Goal: Information Seeking & Learning: Find specific page/section

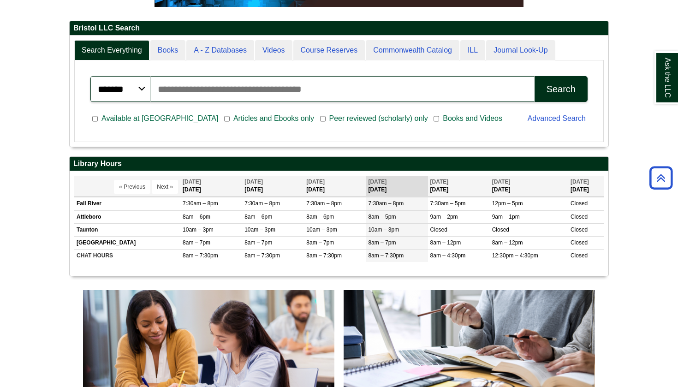
scroll to position [111, 539]
click at [204, 95] on input "Search articles, books, journals & more" at bounding box center [342, 89] width 384 height 26
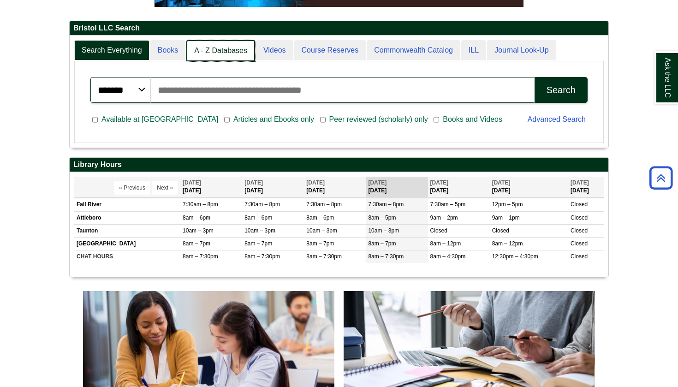
scroll to position [5, 5]
click at [230, 49] on link "A - Z Databases" at bounding box center [220, 51] width 69 height 22
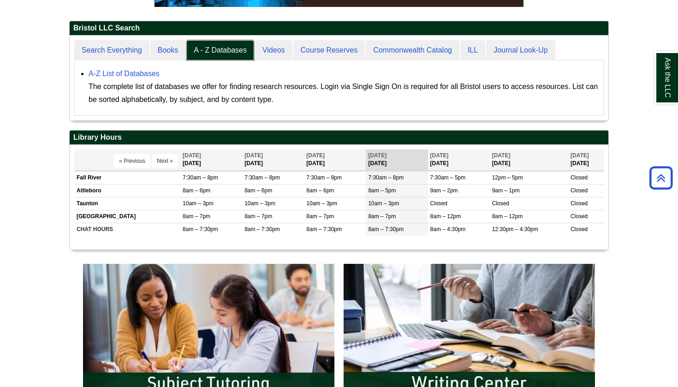
scroll to position [85, 539]
click at [141, 73] on link "A-Z List of Databases" at bounding box center [124, 74] width 71 height 8
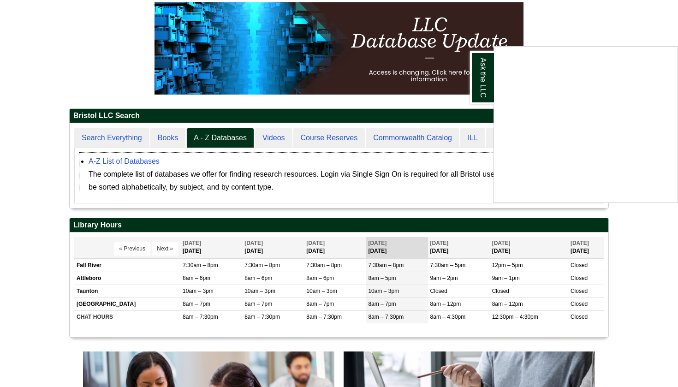
scroll to position [124, 0]
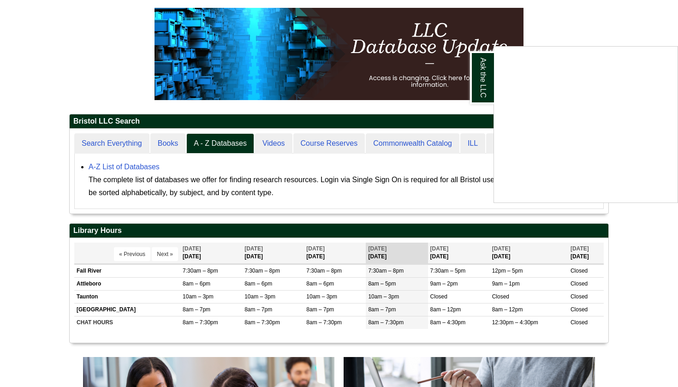
click at [134, 165] on div "Ask the LLC" at bounding box center [339, 193] width 678 height 387
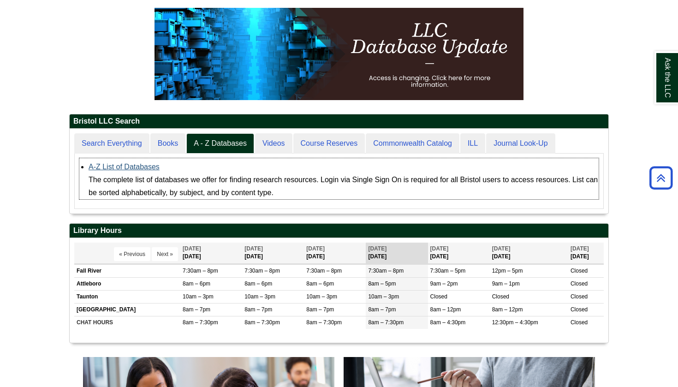
click at [125, 165] on link "A-Z List of Databases" at bounding box center [124, 167] width 71 height 8
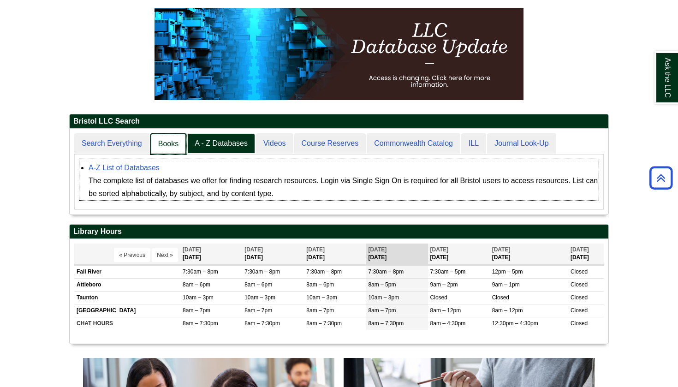
scroll to position [86, 539]
click at [130, 145] on link "Search Everything" at bounding box center [112, 144] width 76 height 22
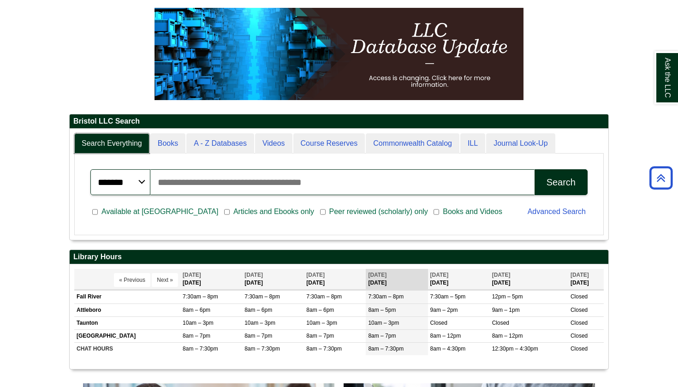
scroll to position [111, 539]
click at [228, 185] on input "Search articles, books, journals & more" at bounding box center [342, 182] width 384 height 26
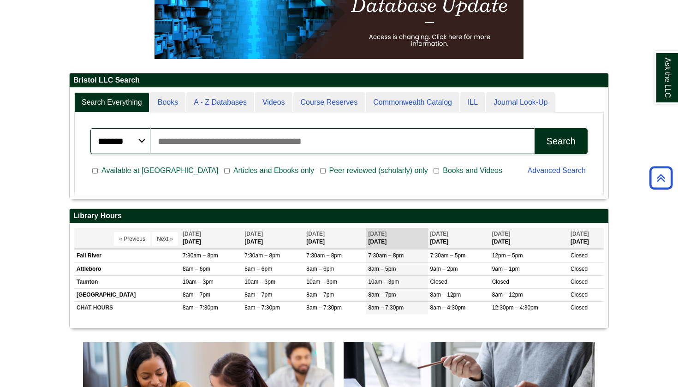
scroll to position [161, 0]
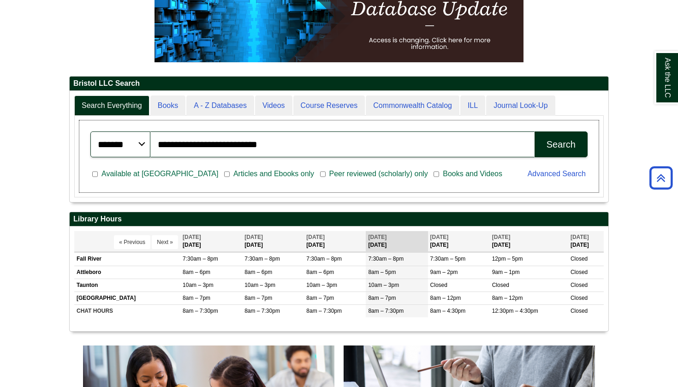
click at [545, 147] on button "Search" at bounding box center [561, 144] width 53 height 26
click at [274, 143] on input "**********" at bounding box center [342, 144] width 384 height 26
click at [268, 143] on input "**********" at bounding box center [342, 144] width 384 height 26
click at [561, 144] on button "Search" at bounding box center [561, 144] width 53 height 26
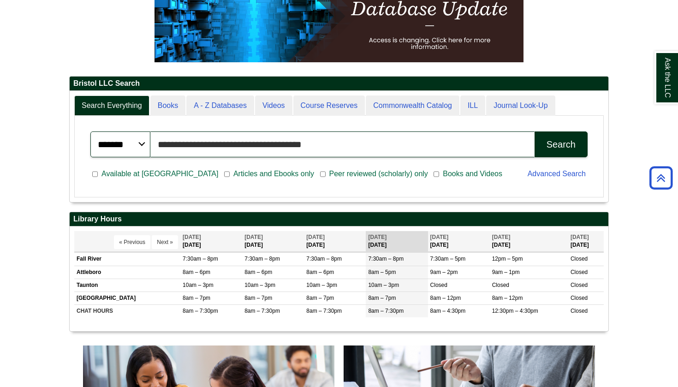
click at [254, 144] on input "**********" at bounding box center [342, 144] width 384 height 26
type input "**********"
click at [561, 144] on button "Search" at bounding box center [561, 144] width 53 height 26
